Goal: Information Seeking & Learning: Check status

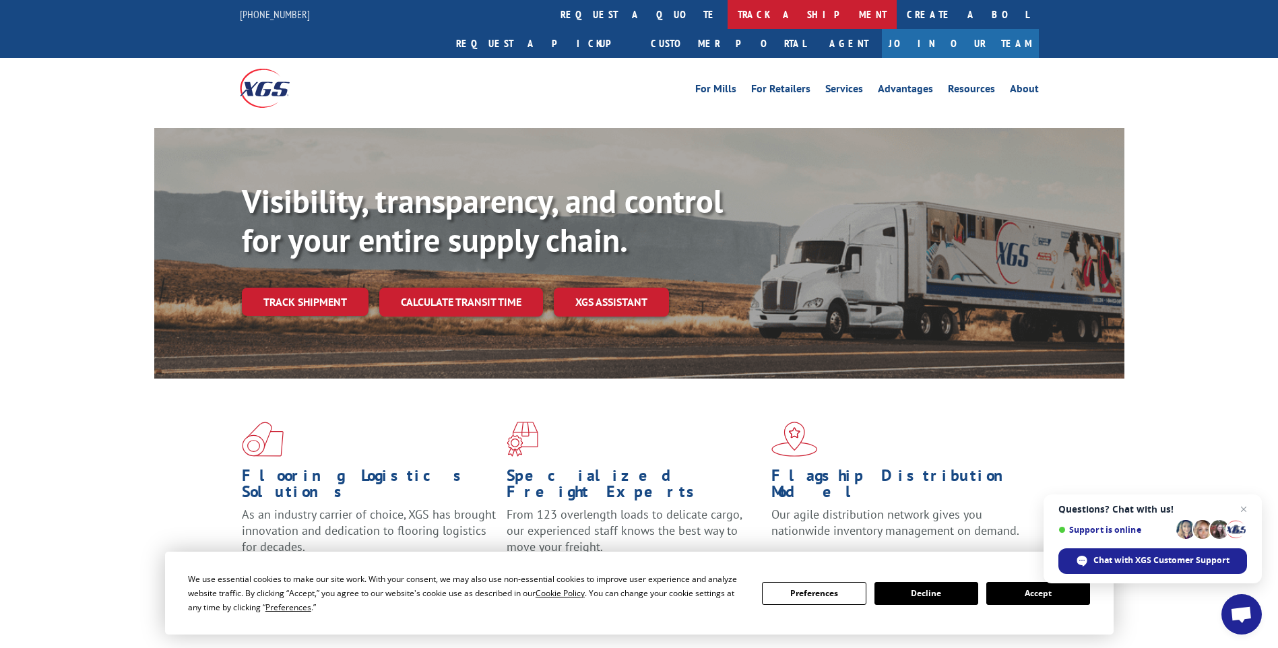
click at [728, 6] on link "track a shipment" at bounding box center [812, 14] width 169 height 29
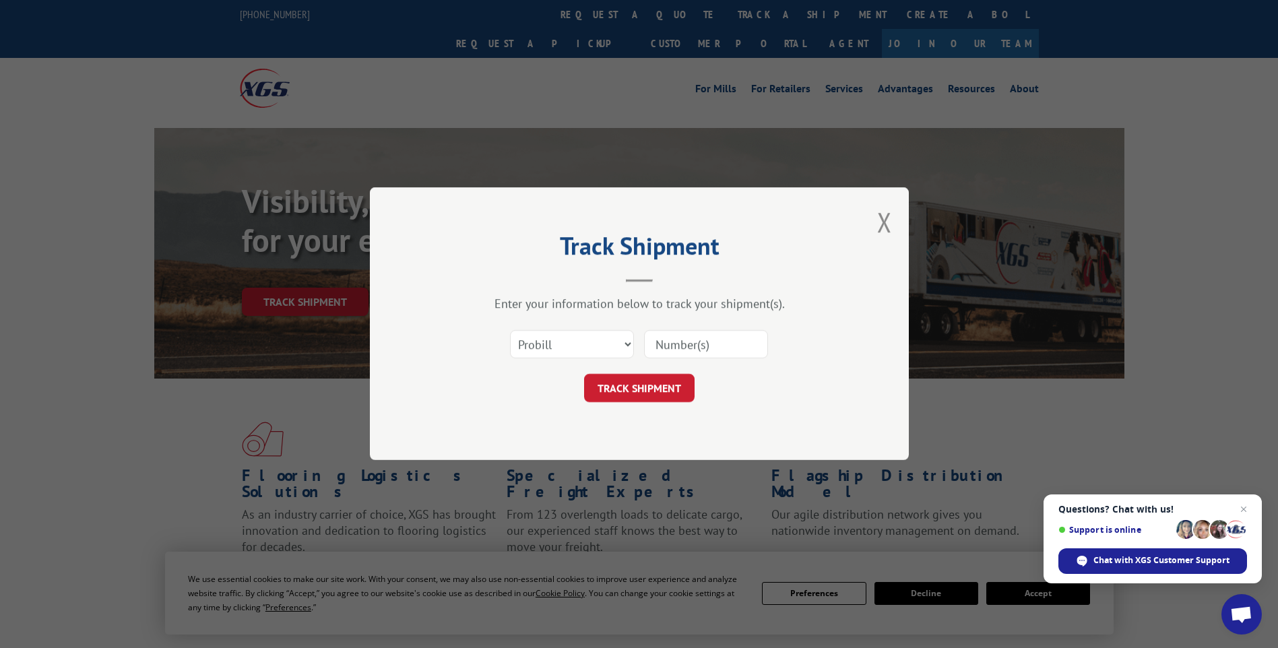
click at [561, 322] on div "Enter your information below to track your shipment(s). Select category... Prob…" at bounding box center [639, 349] width 404 height 106
drag, startPoint x: 561, startPoint y: 322, endPoint x: 561, endPoint y: 341, distance: 18.9
click at [561, 341] on select "Select category... Probill BOL PO" at bounding box center [572, 345] width 124 height 28
select select "po"
click at [510, 331] on select "Select category... Probill BOL PO" at bounding box center [572, 345] width 124 height 28
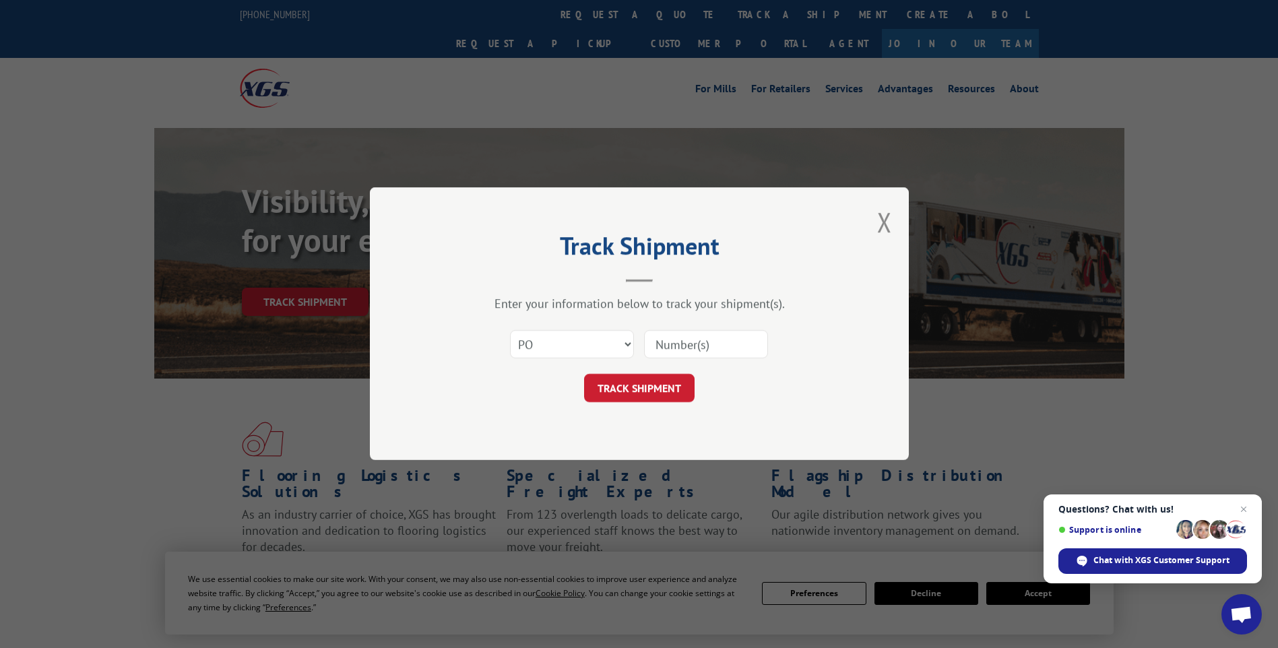
click at [716, 340] on input at bounding box center [706, 345] width 124 height 28
paste input "CG503411"
type input "CG503411"
click at [639, 382] on button "TRACK SHIPMENT" at bounding box center [639, 389] width 110 height 28
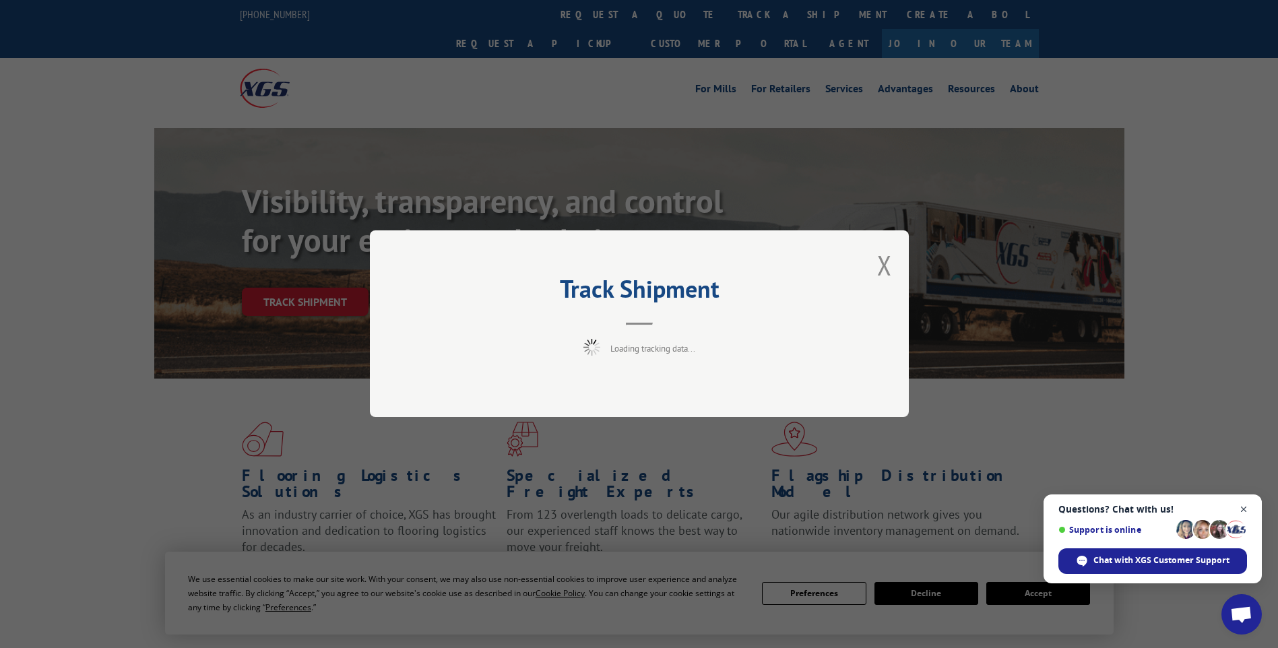
click at [1248, 506] on span "Close chat" at bounding box center [1244, 509] width 17 height 17
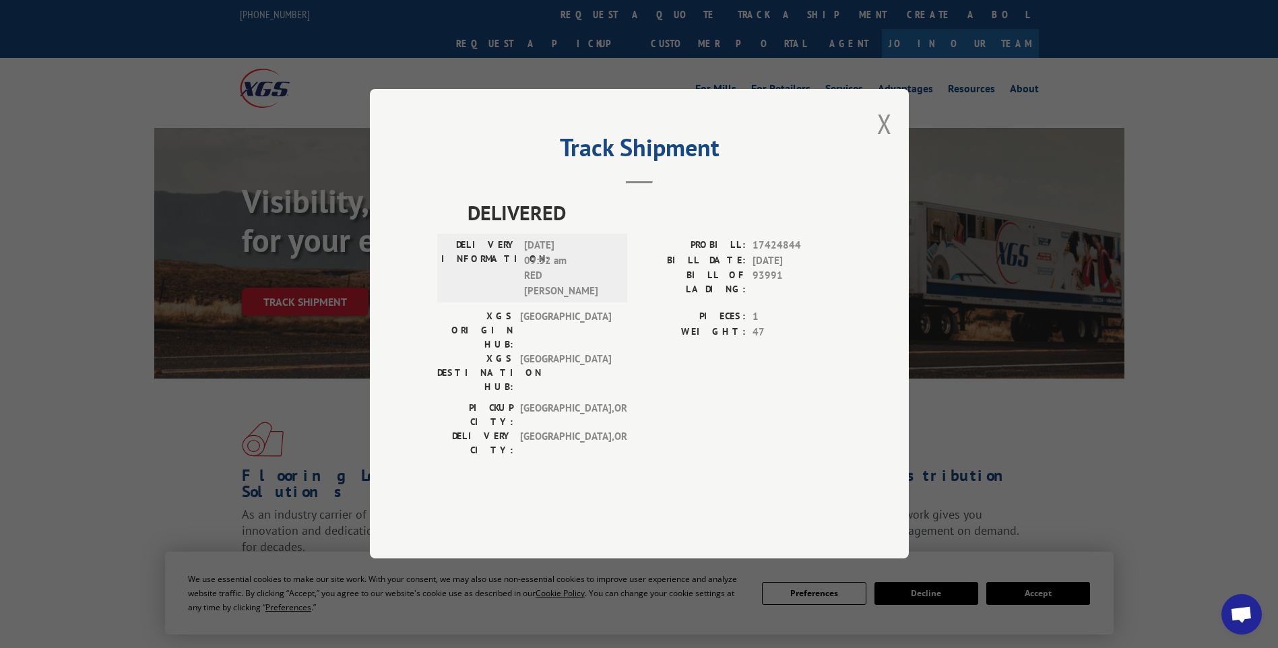
scroll to position [472, 0]
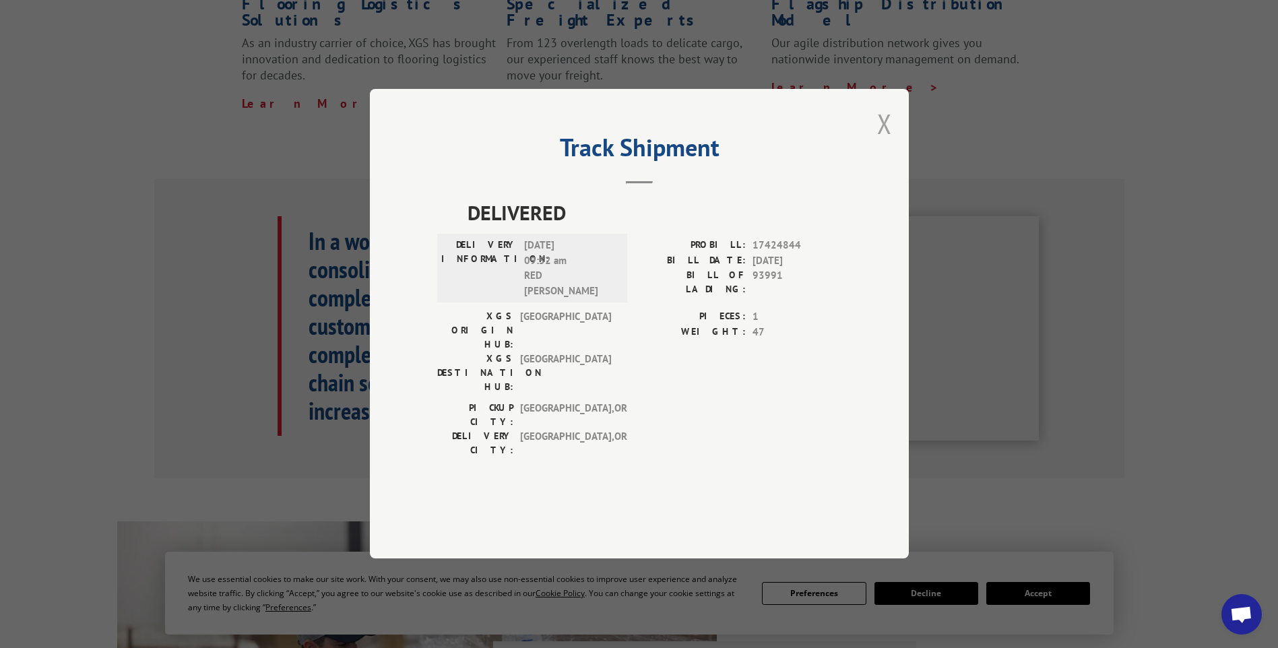
click at [887, 141] on button "Close modal" at bounding box center [884, 124] width 15 height 36
